Goal: Use online tool/utility: Use online tool/utility

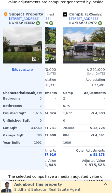
scroll to position [0, 180]
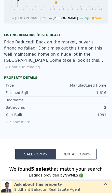
click at [19, 122] on span "Show more" at bounding box center [56, 121] width 104 height 5
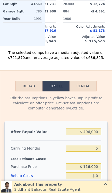
scroll to position [782, 0]
click at [97, 134] on input "$ 406,000" at bounding box center [83, 132] width 35 height 7
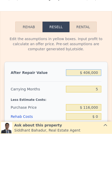
type input "$ 40,600"
type input "-$ 88,122"
type input "$ 4,060"
type input "-$ 122,003"
type input "$ 406"
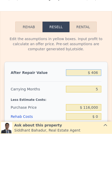
type input "-$ 125,389"
type input "$ 40"
type input "-$ 125,729"
type input "$ 4"
type input "-$ 125,762"
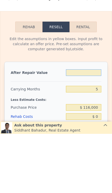
type input "$ 3"
type input "-$ 125,763"
type input "$ 39"
type input "-$ 125,730"
type input "$ 399"
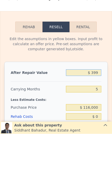
type input "-$ 125,396"
type input "$ 3,999"
type input "-$ 122,058"
type input "$ 39,999"
type input "-$ 88,679"
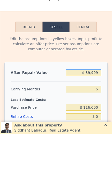
type input "$ 399,999"
type input "$ 245,114"
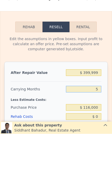
click at [100, 145] on input "5" at bounding box center [83, 148] width 35 height 7
type input "0"
type input "$ 252,205"
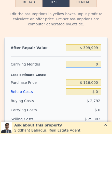
scroll to position [809, 0]
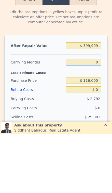
type input "0"
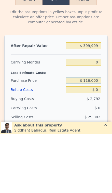
click at [99, 135] on div "$ 116,000" at bounding box center [83, 139] width 35 height 9
type input "$ 1"
type input "$ 320,000"
type input "$ 44,261"
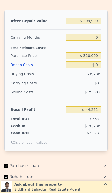
scroll to position [893, 0]
